Goal: Manage account settings

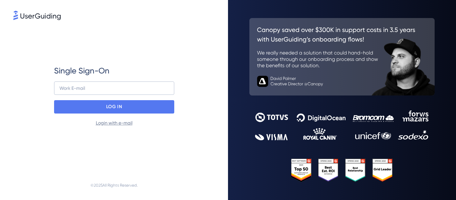
click at [109, 122] on link "Login with e-mail" at bounding box center [114, 122] width 37 height 5
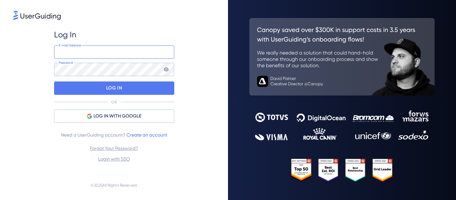
click at [73, 51] on input "email" at bounding box center [114, 51] width 120 height 13
click at [164, 50] on keeper-lock "Open Keeper Popup" at bounding box center [165, 52] width 8 height 8
click at [116, 53] on input "email" at bounding box center [114, 51] width 120 height 13
type input "[PERSON_NAME][EMAIL_ADDRESS][PERSON_NAME][DOMAIN_NAME]"
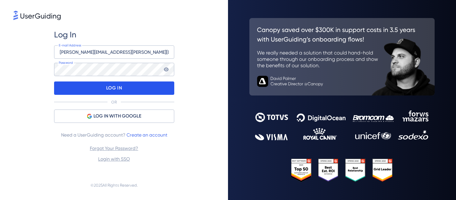
click at [119, 87] on p "LOG IN" at bounding box center [114, 88] width 16 height 11
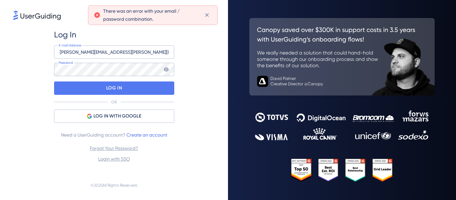
click at [165, 68] on keeper-lock "Open Keeper Popup" at bounding box center [165, 69] width 8 height 8
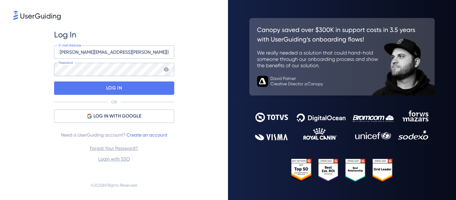
drag, startPoint x: 405, startPoint y: 118, endPoint x: 409, endPoint y: 39, distance: 79.9
click at [409, 39] on keeper-draggable-element at bounding box center [404, 136] width 116 height 203
click at [164, 70] on keeper-lock "Open Keeper Popup" at bounding box center [165, 69] width 8 height 8
click at [184, 93] on div "Log In [PERSON_NAME][EMAIL_ADDRESS][PERSON_NAME][DOMAIN_NAME] E-mail Address Pa…" at bounding box center [113, 95] width 201 height 149
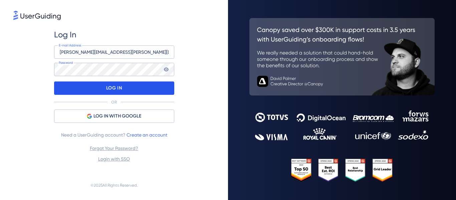
click at [103, 85] on div "LOG IN" at bounding box center [114, 87] width 120 height 13
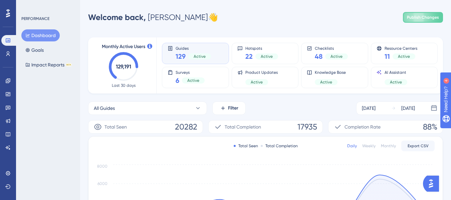
scroll to position [100, 0]
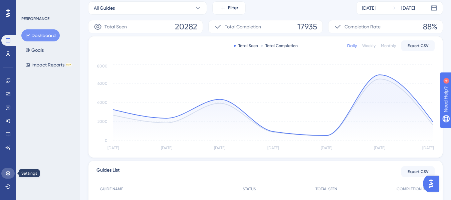
click at [10, 172] on icon at bounding box center [7, 173] width 5 height 5
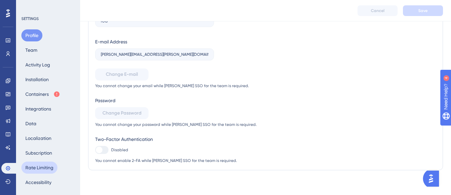
scroll to position [81, 0]
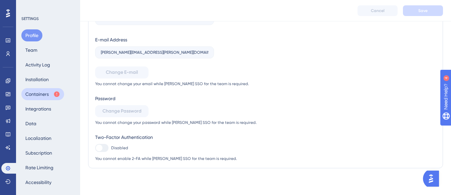
click at [40, 96] on button "Containers" at bounding box center [42, 94] width 43 height 12
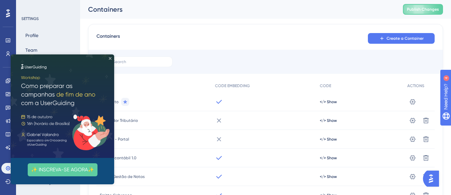
click at [110, 57] on div "✨ INSCREVA-SE AGORA✨" at bounding box center [62, 119] width 103 height 130
click at [111, 57] on icon "Close Preview" at bounding box center [110, 58] width 3 height 3
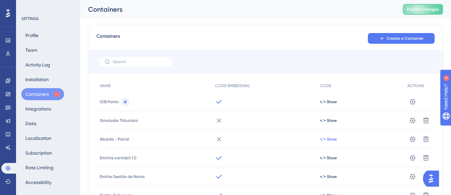
click at [329, 138] on span "</> Show" at bounding box center [328, 139] width 17 height 5
